Goal: Task Accomplishment & Management: Use online tool/utility

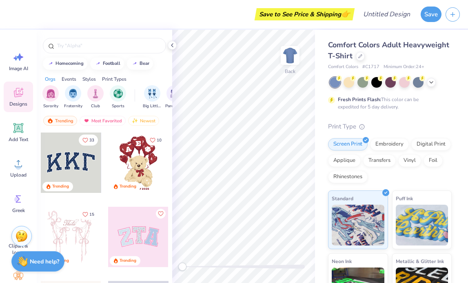
scroll to position [3, 0]
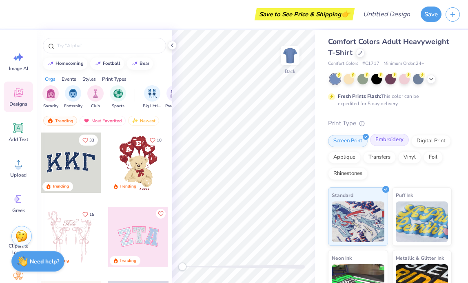
click at [397, 143] on div "Embroidery" at bounding box center [389, 140] width 39 height 12
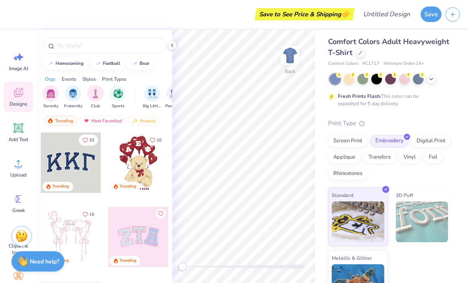
scroll to position [29, 0]
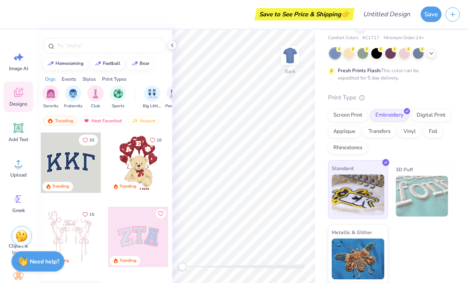
click at [369, 185] on img at bounding box center [358, 195] width 53 height 41
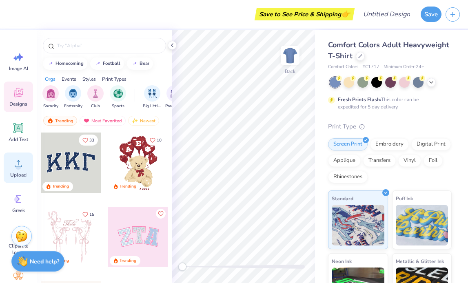
click at [26, 171] on div "Upload" at bounding box center [18, 168] width 29 height 31
click at [20, 154] on div "Upload" at bounding box center [18, 168] width 29 height 31
click at [12, 165] on icon at bounding box center [18, 164] width 12 height 12
click at [14, 176] on span "Upload" at bounding box center [18, 175] width 16 height 7
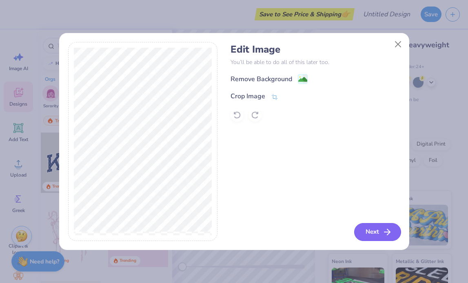
click at [379, 230] on button "Next" at bounding box center [377, 232] width 47 height 18
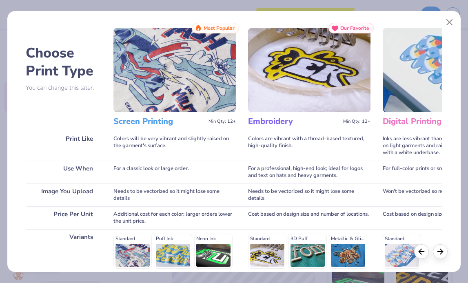
scroll to position [124, 0]
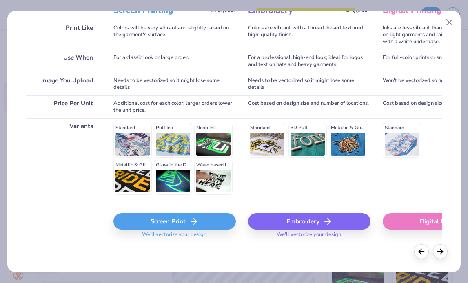
click at [190, 225] on icon at bounding box center [194, 222] width 10 height 10
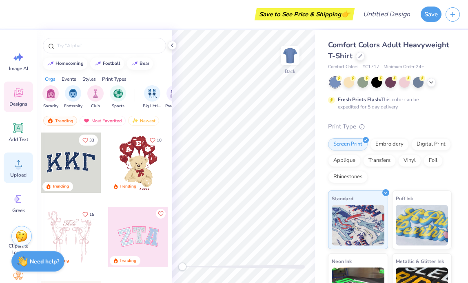
click at [17, 161] on icon at bounding box center [18, 164] width 12 height 12
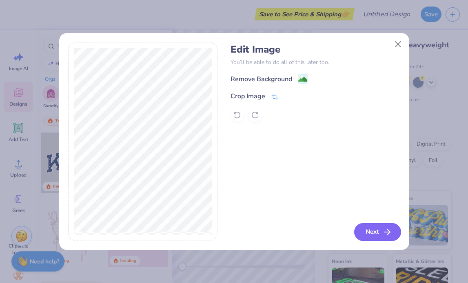
click at [379, 233] on button "Next" at bounding box center [377, 232] width 47 height 18
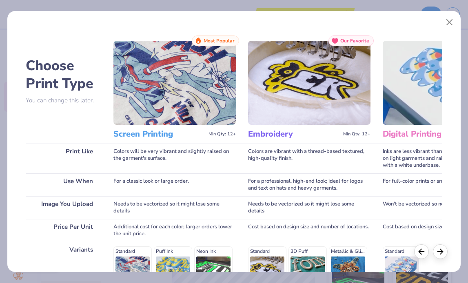
scroll to position [124, 0]
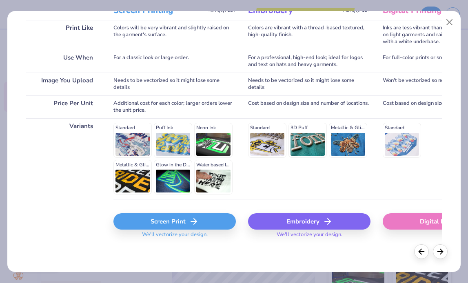
click at [171, 226] on div "Screen Print" at bounding box center [175, 222] width 123 height 16
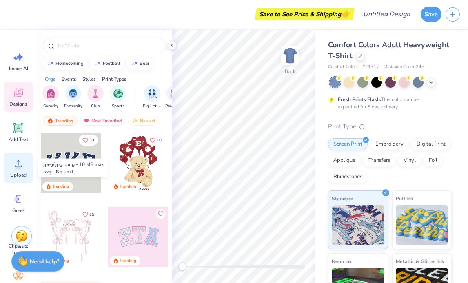
click at [22, 174] on span "Upload" at bounding box center [18, 175] width 16 height 7
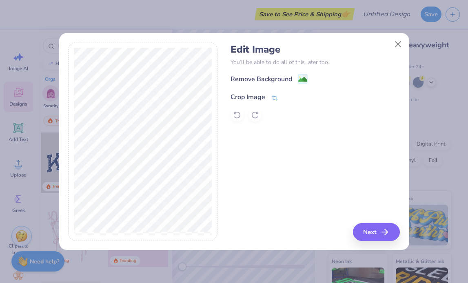
click at [260, 100] on div "Crop Image" at bounding box center [248, 97] width 35 height 10
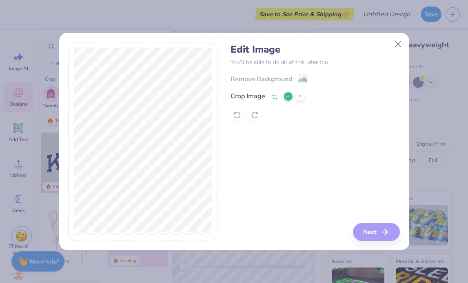
click at [228, 172] on div "Edit Image You’ll be able to do all of this later too. Remove Background Crop I…" at bounding box center [234, 141] width 332 height 199
click at [370, 235] on div "Edit Image You’ll be able to do all of this later too. Remove Background Crop I…" at bounding box center [315, 141] width 169 height 199
click at [339, 172] on div "Edit Image You’ll be able to do all of this later too. Remove Background Crop I…" at bounding box center [315, 141] width 169 height 199
click at [286, 100] on div at bounding box center [294, 96] width 20 height 10
click at [287, 98] on icon at bounding box center [288, 96] width 5 height 5
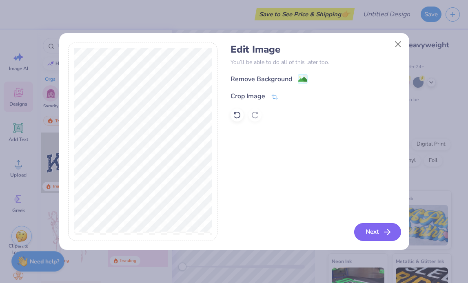
click at [387, 234] on icon "button" at bounding box center [388, 232] width 10 height 10
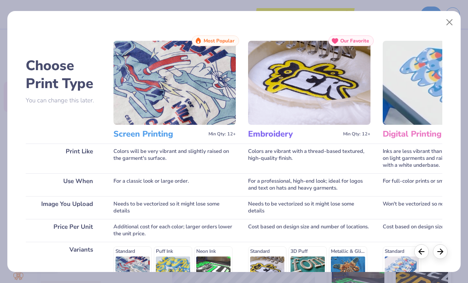
scroll to position [124, 0]
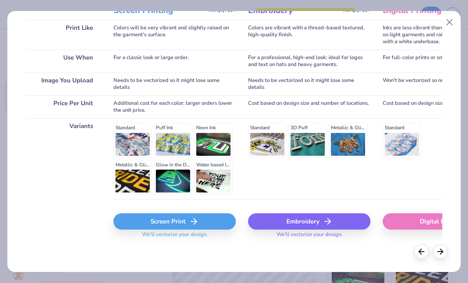
click at [298, 225] on div "Embroidery" at bounding box center [309, 222] width 123 height 16
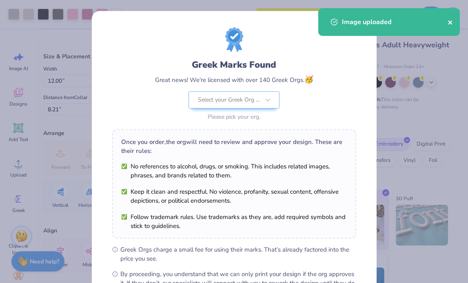
click at [449, 21] on icon "close" at bounding box center [450, 22] width 4 height 4
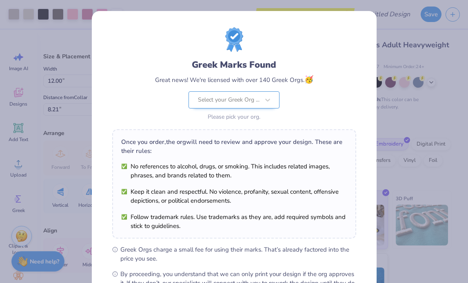
click at [237, 100] on div at bounding box center [229, 100] width 62 height 11
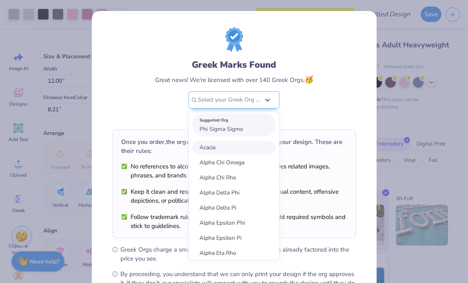
click at [237, 126] on span "Phi Sigma Sigma" at bounding box center [221, 129] width 43 height 8
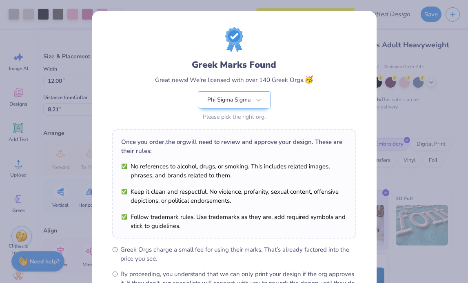
scroll to position [99, 0]
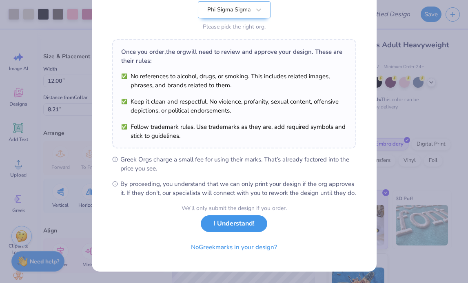
click at [244, 227] on button "I Understand!" at bounding box center [234, 224] width 67 height 17
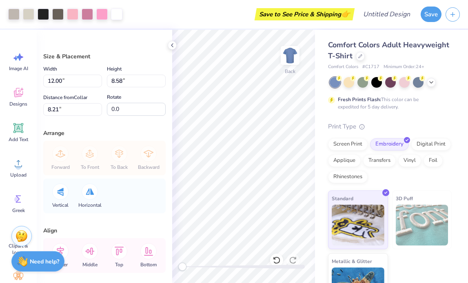
scroll to position [0, 0]
click at [89, 15] on div at bounding box center [87, 13] width 11 height 11
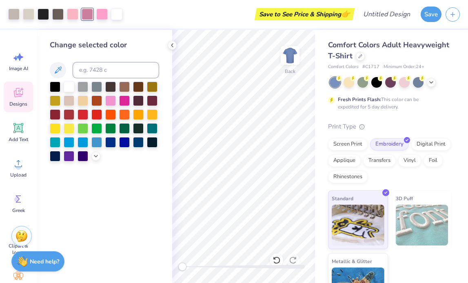
click at [19, 101] on span "Designs" at bounding box center [18, 104] width 18 height 7
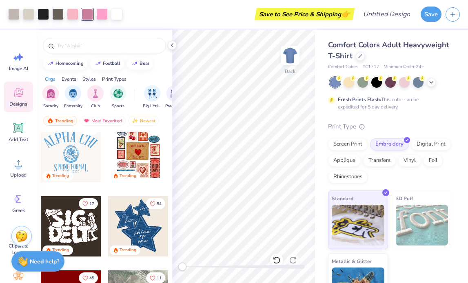
scroll to position [157, 0]
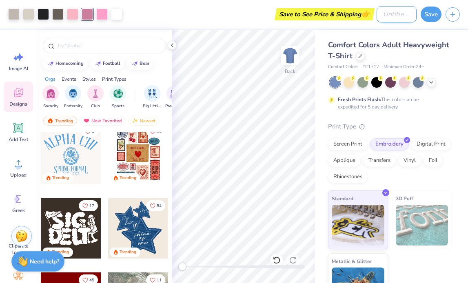
click at [398, 13] on input "Design Title" at bounding box center [397, 14] width 40 height 16
click at [398, 15] on input "Design Title" at bounding box center [397, 14] width 40 height 16
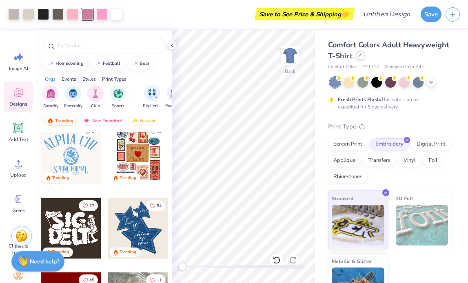
click at [359, 58] on div at bounding box center [360, 55] width 9 height 9
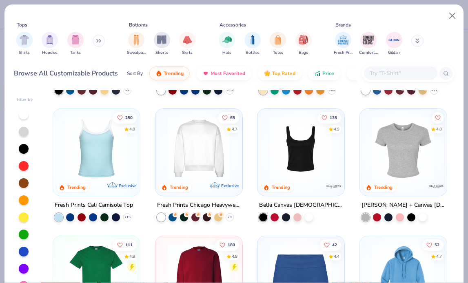
scroll to position [255, 0]
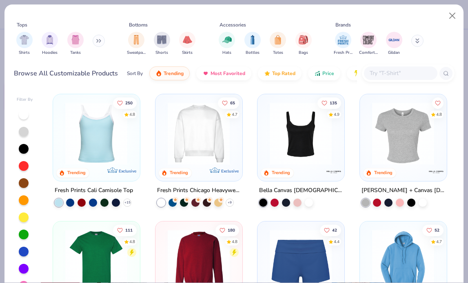
click at [381, 71] on input "text" at bounding box center [400, 73] width 63 height 9
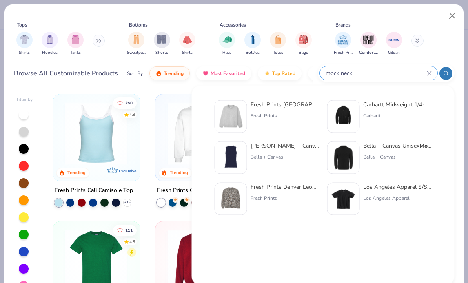
type input "mock neck"
click at [237, 123] on img at bounding box center [230, 116] width 25 height 25
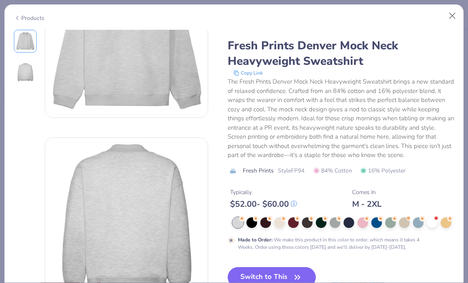
scroll to position [83, 0]
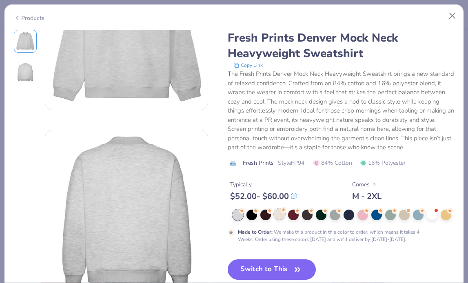
click at [277, 217] on div at bounding box center [279, 214] width 11 height 11
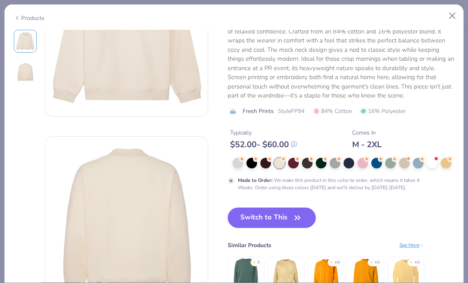
scroll to position [87, 0]
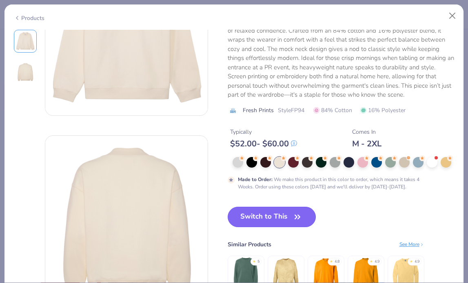
click at [279, 223] on button "Switch to This" at bounding box center [272, 217] width 89 height 20
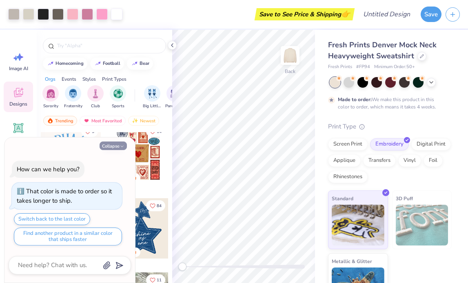
click at [123, 146] on polyline "button" at bounding box center [122, 146] width 2 height 1
type textarea "x"
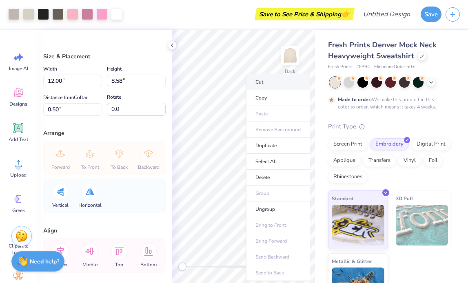
click at [259, 79] on li "Cut" at bounding box center [278, 82] width 64 height 16
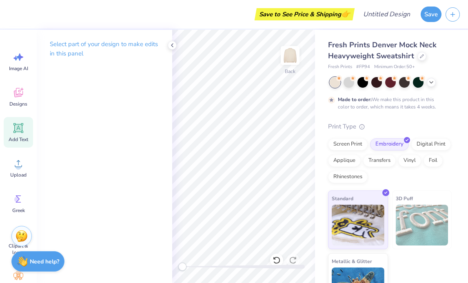
click at [21, 133] on icon at bounding box center [18, 128] width 12 height 12
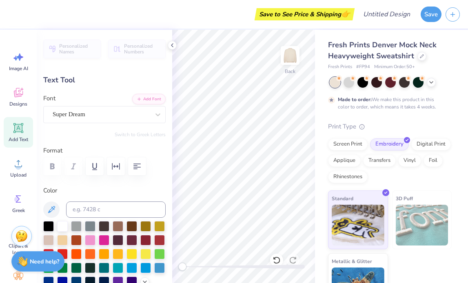
type textarea "PHI SIG"
type input "8.02"
type input "1.76"
type input "9.12"
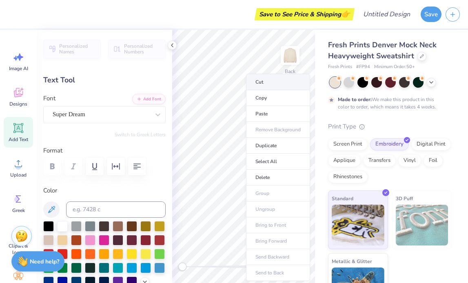
click at [263, 87] on li "Cut" at bounding box center [278, 82] width 64 height 16
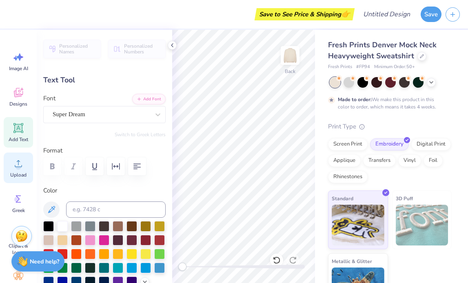
click at [20, 177] on span "Upload" at bounding box center [18, 175] width 16 height 7
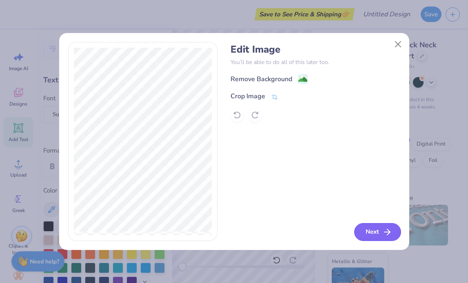
click at [378, 235] on button "Next" at bounding box center [377, 232] width 47 height 18
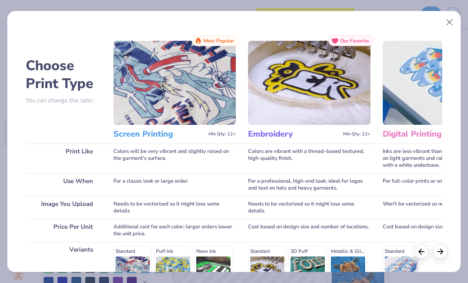
scroll to position [124, 0]
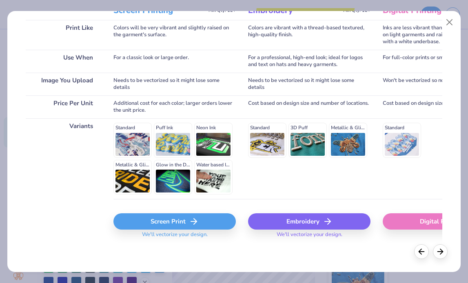
click at [312, 226] on div "Embroidery" at bounding box center [309, 222] width 123 height 16
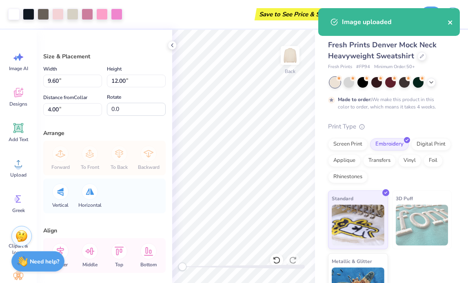
click at [452, 24] on icon "close" at bounding box center [450, 22] width 4 height 4
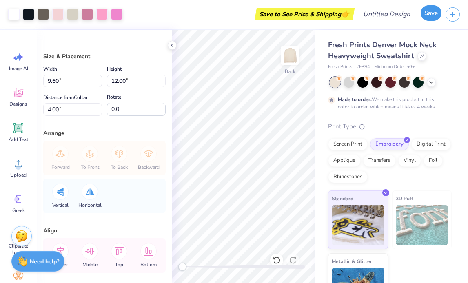
click at [436, 13] on button "Save" at bounding box center [431, 13] width 21 height 16
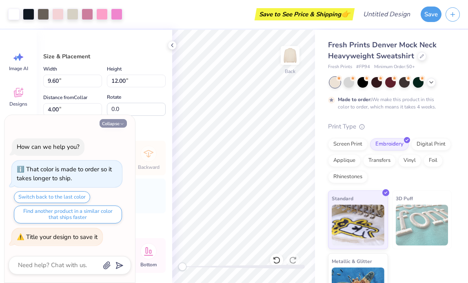
click at [119, 121] on button "Collapse" at bounding box center [113, 123] width 27 height 9
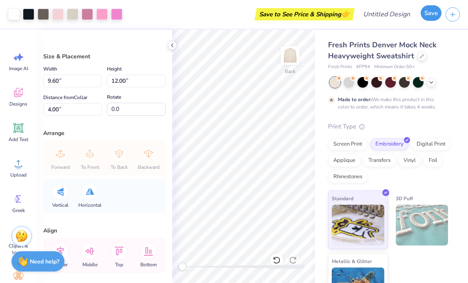
click at [431, 19] on button "Save" at bounding box center [431, 13] width 21 height 16
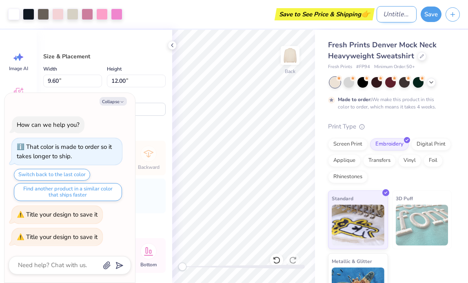
type textarea "x"
click at [377, 10] on input "Design Title" at bounding box center [397, 14] width 40 height 16
type input "P"
type textarea "x"
type input "PH"
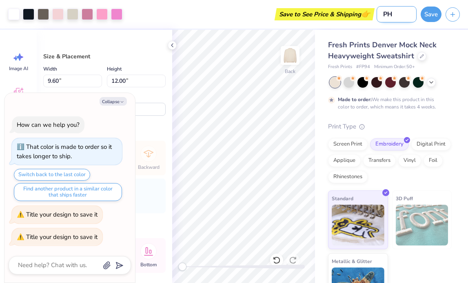
type textarea "x"
type input "PHI"
type textarea "x"
type input "PHI"
type textarea "x"
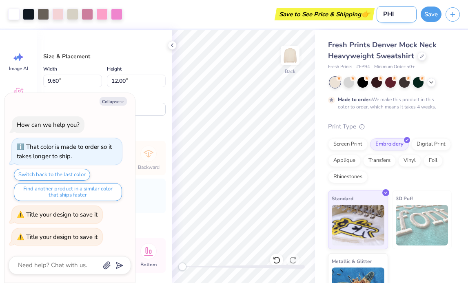
type input "PHI S"
type textarea "x"
type input "PHI SI"
type textarea "x"
type input "PHI SIG"
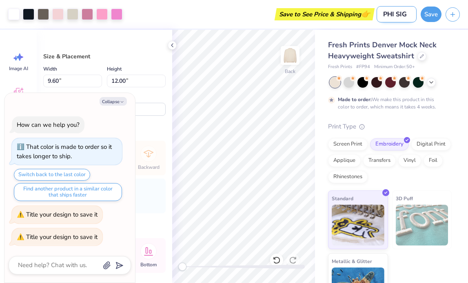
type textarea "x"
type input "PHI SIG"
type textarea "x"
type input "PHI SIG FALL"
type textarea "x"
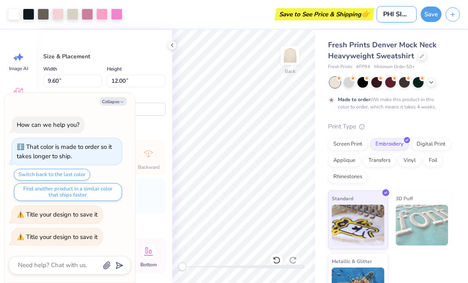
scroll to position [0, 14]
type input "PHI SIG FALL 2"
type textarea "x"
type input "PHI SIG FALL 20"
type textarea "x"
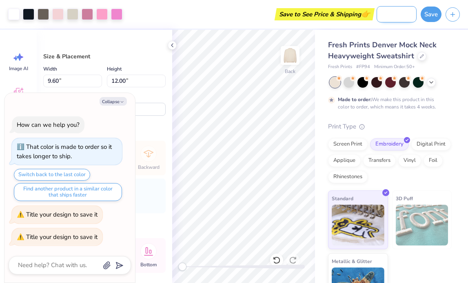
type input "PHI SIG FALL 202"
type textarea "x"
type input "PHI SIG FALL 2025"
type textarea "x"
type input "PHI SIG FALL 202"
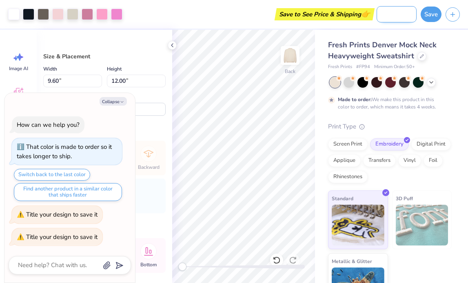
type textarea "x"
type input "PHI SIG FALL 20"
type textarea "x"
type input "PHI SIG FALL 2"
type textarea "x"
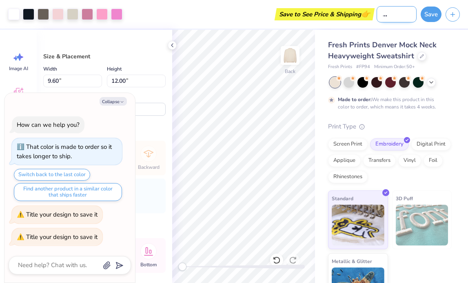
type input "PHI SIG FALL"
type textarea "x"
type input "PHI SIG FALL 25"
type textarea "x"
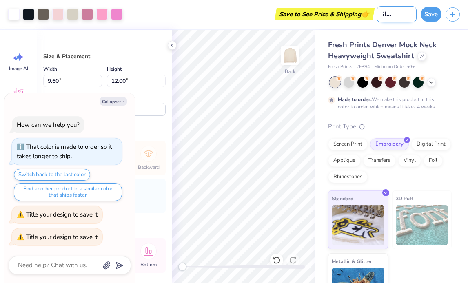
scroll to position [0, 23]
type input "PHI SIG FALL 25"
click at [437, 18] on button "Save" at bounding box center [431, 13] width 21 height 16
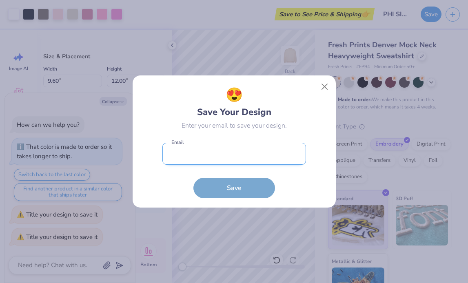
click at [280, 159] on input "email" at bounding box center [235, 154] width 144 height 22
type input "madison.reina21@gmail.com"
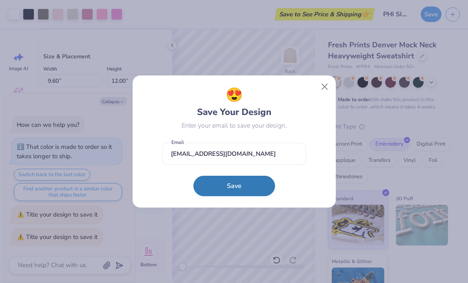
click at [258, 185] on button "Save" at bounding box center [235, 186] width 82 height 20
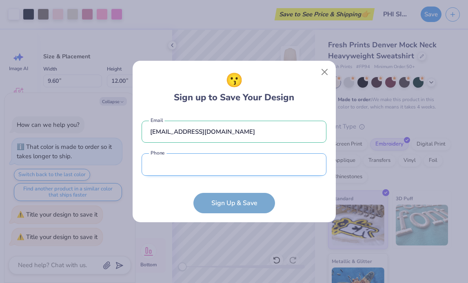
click at [253, 173] on input "tel" at bounding box center [234, 165] width 185 height 22
type input "(954) 707-9506"
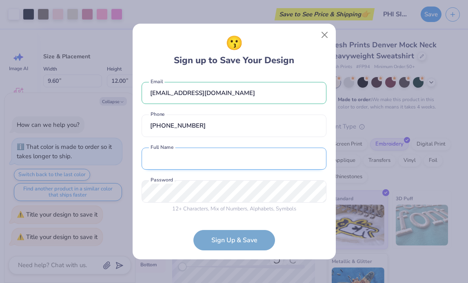
click at [226, 152] on input "text" at bounding box center [234, 159] width 185 height 22
type input "Madison Reina"
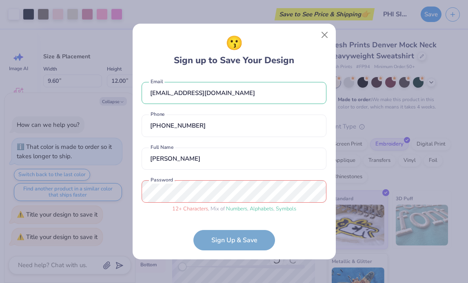
click at [218, 237] on form "madison.reina21@gmail.com Email (954) 707-9506 Phone Madison Reina Full Name 12…" at bounding box center [234, 163] width 185 height 175
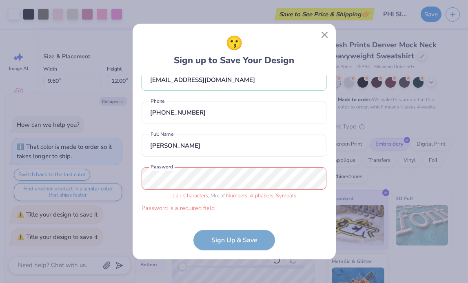
click at [112, 170] on div "😗 Sign up to Save Your Design madison.reina21@gmail.com Email (954) 707-9506 Ph…" at bounding box center [234, 141] width 468 height 283
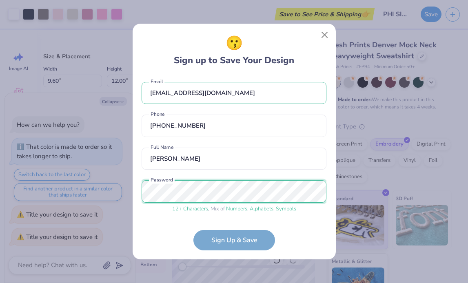
scroll to position [33, 0]
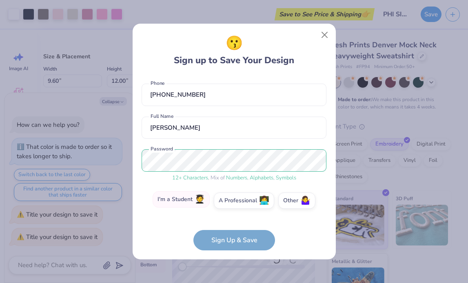
click at [192, 195] on label "I'm a Student 🧑‍🎓" at bounding box center [181, 200] width 57 height 16
click at [232, 233] on input "I'm a Student 🧑‍🎓" at bounding box center [234, 235] width 5 height 5
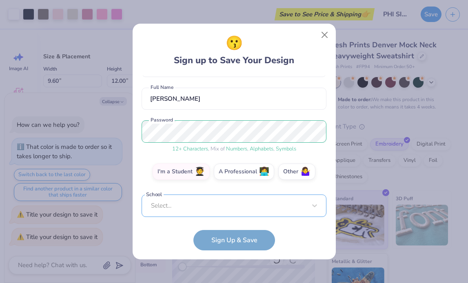
click at [214, 202] on div "Select..." at bounding box center [234, 206] width 185 height 22
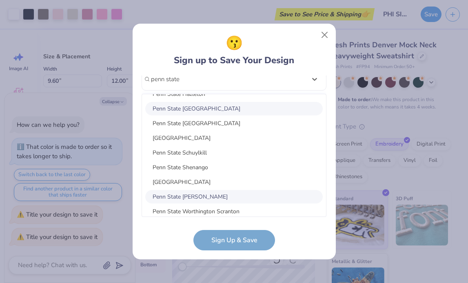
scroll to position [173, 0]
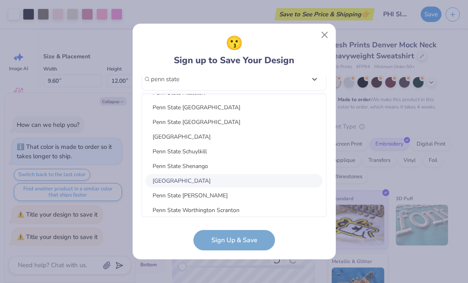
click at [214, 183] on div "Penn State University Park" at bounding box center [234, 180] width 178 height 13
type input "penn state"
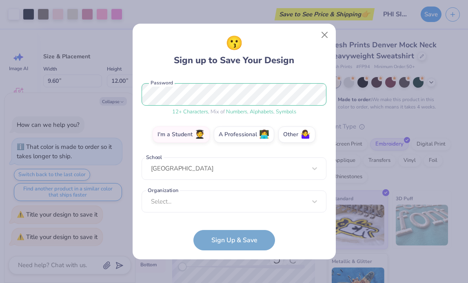
scroll to position [98, 0]
click at [238, 233] on form "madison.reina21@gmail.com Email (954) 707-9506 Phone Madison Reina Full Name 12…" at bounding box center [234, 163] width 185 height 175
click at [200, 191] on div "Select..." at bounding box center [234, 202] width 185 height 22
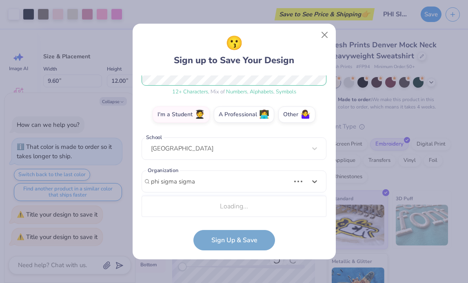
scroll to position [221, 0]
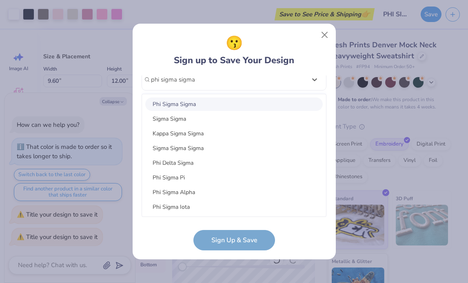
click at [212, 100] on div "Phi Sigma Sigma" at bounding box center [234, 104] width 178 height 13
type input "phi sigma sigma"
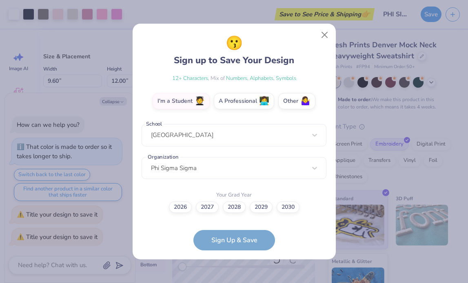
scroll to position [132, 0]
click at [179, 211] on label "2026" at bounding box center [180, 206] width 23 height 11
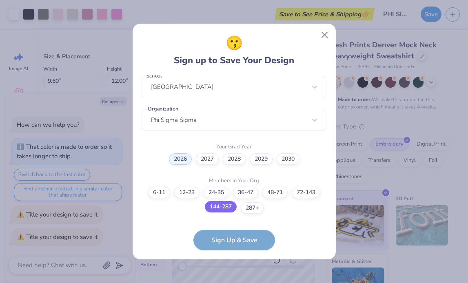
click at [224, 205] on label "144-287" at bounding box center [221, 206] width 32 height 11
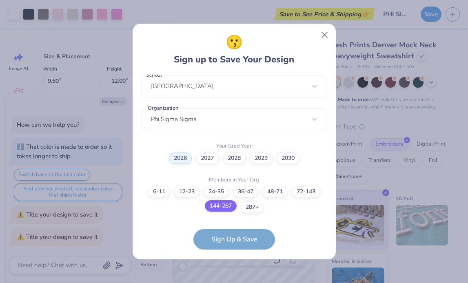
scroll to position [214, 0]
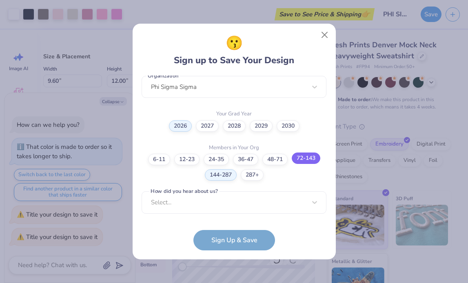
click at [310, 156] on label "72-143" at bounding box center [306, 158] width 29 height 11
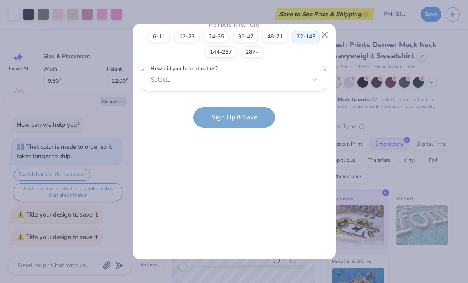
click at [248, 69] on div "Select..." at bounding box center [234, 80] width 185 height 22
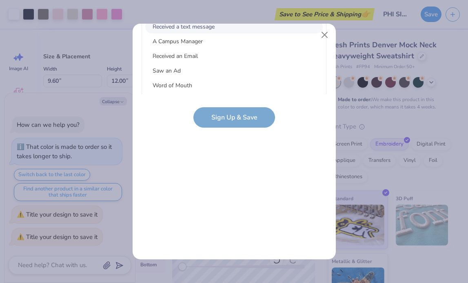
scroll to position [0, 0]
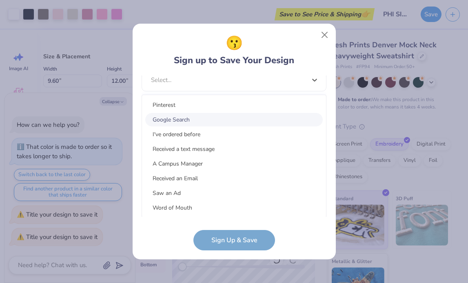
click at [225, 120] on div "Google Search" at bounding box center [234, 119] width 178 height 13
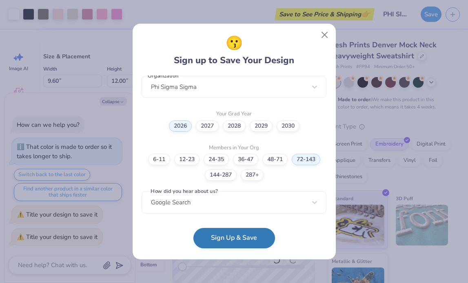
click at [218, 240] on button "Sign Up & Save" at bounding box center [235, 238] width 82 height 20
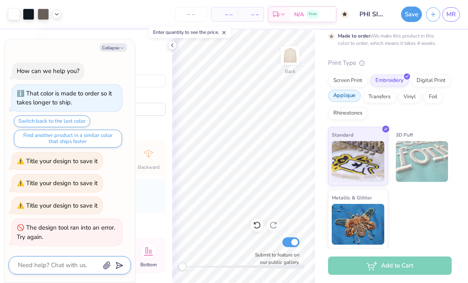
scroll to position [0, 0]
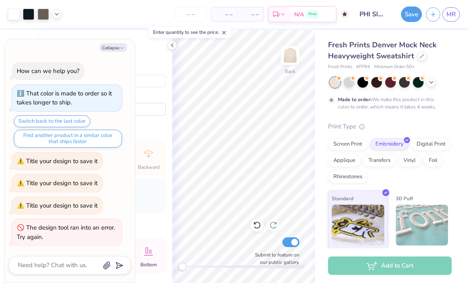
click at [294, 27] on div "– – Per Item – – Total Est. Delivery N/A Free" at bounding box center [207, 14] width 284 height 29
click at [228, 14] on span "– –" at bounding box center [224, 14] width 16 height 9
click at [367, 13] on input "PHI SIG FALL 25" at bounding box center [373, 14] width 40 height 16
click at [448, 13] on span "MR" at bounding box center [451, 14] width 9 height 9
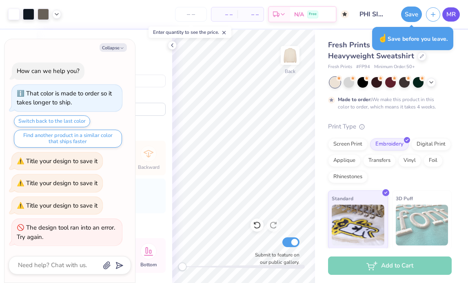
click at [448, 13] on span "MR" at bounding box center [451, 14] width 9 height 9
type textarea "x"
